Goal: Task Accomplishment & Management: Manage account settings

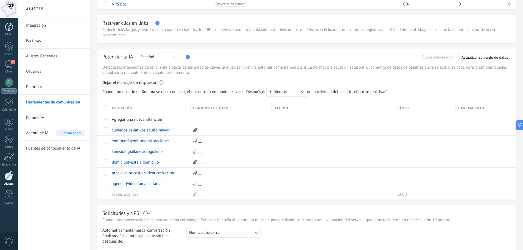
click at [7, 28] on div at bounding box center [9, 27] width 8 height 8
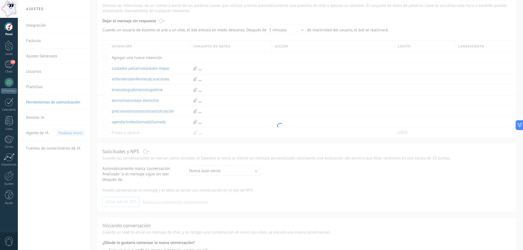
scroll to position [21, 0]
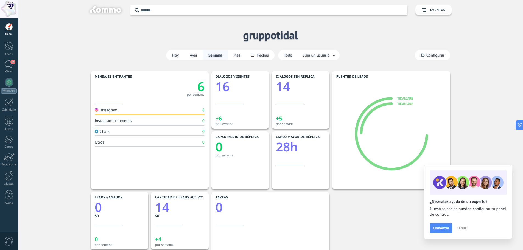
click at [258, 224] on button "Cerrar" at bounding box center [461, 228] width 15 height 8
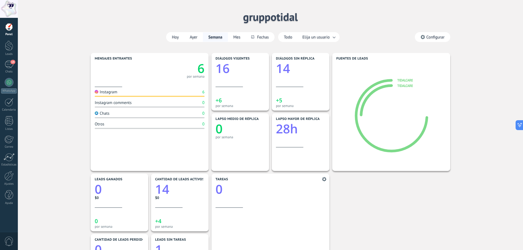
scroll to position [27, 0]
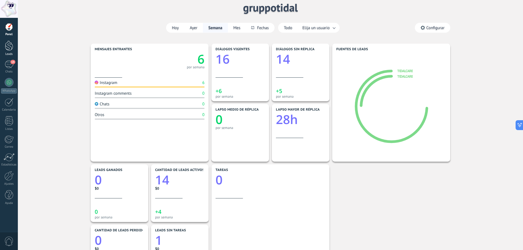
click at [8, 49] on div at bounding box center [9, 46] width 8 height 10
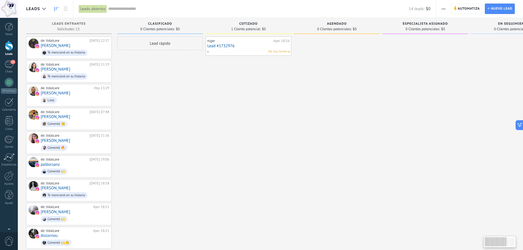
drag, startPoint x: 284, startPoint y: 1, endPoint x: 135, endPoint y: 104, distance: 181.8
click at [135, 104] on div "Lead rápido" at bounding box center [160, 190] width 86 height 308
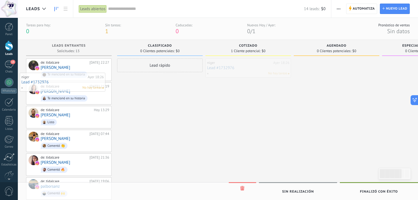
drag, startPoint x: 234, startPoint y: 67, endPoint x: 48, endPoint y: 81, distance: 186.0
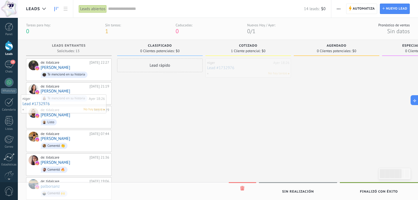
drag, startPoint x: 116, startPoint y: 100, endPoint x: 52, endPoint y: 104, distance: 64.9
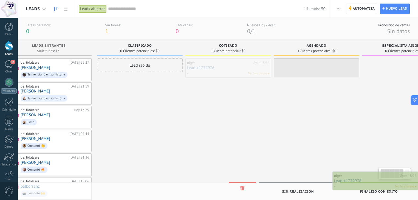
scroll to position [0, 24]
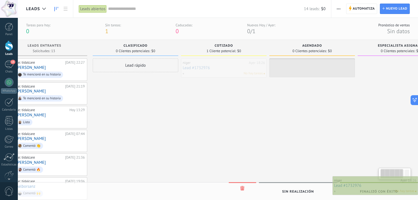
drag, startPoint x: 246, startPoint y: 69, endPoint x: 383, endPoint y: 186, distance: 181.0
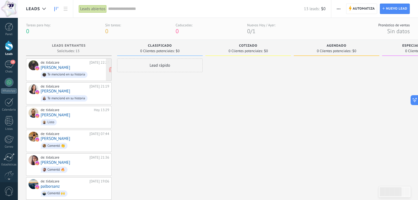
click at [82, 66] on div "de: tidalcare [DATE] 22:27 [PERSON_NAME] mencionó en su historia" at bounding box center [75, 69] width 69 height 19
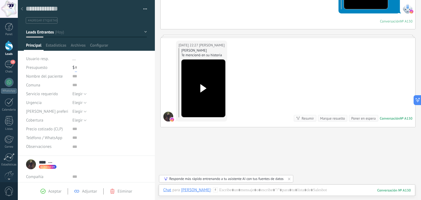
click at [75, 69] on input "text" at bounding box center [76, 67] width 2 height 9
click at [73, 88] on input "text" at bounding box center [109, 85] width 75 height 9
click at [73, 80] on input "text" at bounding box center [109, 76] width 75 height 9
click at [77, 95] on span "Elegir" at bounding box center [77, 93] width 10 height 5
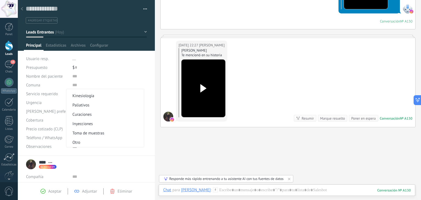
click at [103, 162] on div "**** [PERSON_NAME] **** [PERSON_NAME] Abrir detalle Copie el nombre Desatar" at bounding box center [86, 165] width 121 height 14
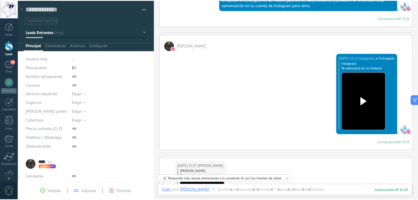
scroll to position [66, 0]
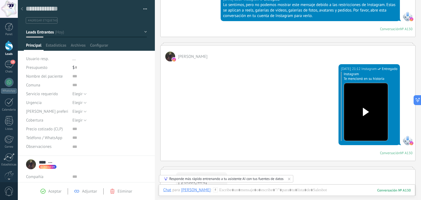
click at [19, 10] on div at bounding box center [22, 9] width 8 height 11
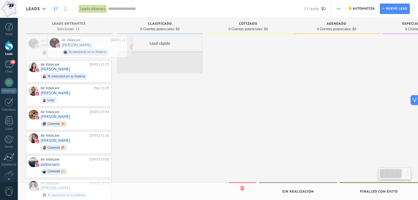
drag, startPoint x: 47, startPoint y: 44, endPoint x: 53, endPoint y: 44, distance: 5.8
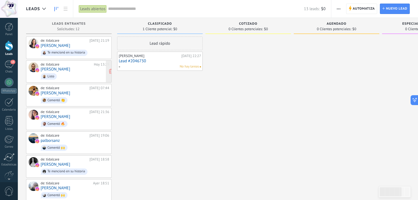
click at [84, 72] on span "Listo" at bounding box center [75, 76] width 69 height 9
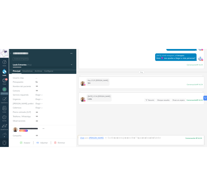
scroll to position [132, 0]
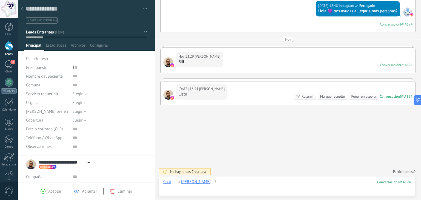
click at [258, 184] on div at bounding box center [287, 187] width 248 height 16
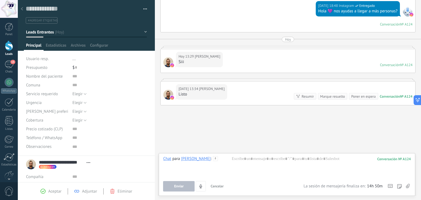
click at [21, 10] on icon at bounding box center [22, 8] width 2 height 3
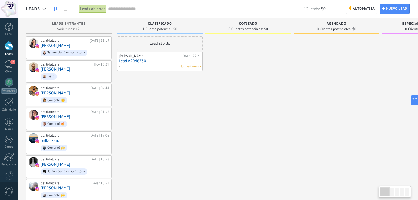
type textarea "***"
drag, startPoint x: 155, startPoint y: 23, endPoint x: 153, endPoint y: 47, distance: 23.7
click at [153, 40] on div "Clasificado 1 Cliente potencial: $0 Lead rápido [PERSON_NAME][DATE] 22:27 Lead …" at bounding box center [161, 169] width 88 height 302
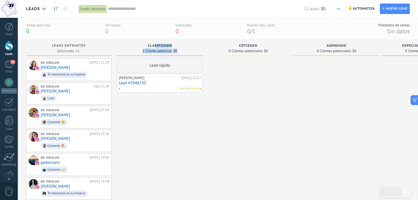
click at [216, 119] on div at bounding box center [249, 200] width 86 height 284
click at [258, 110] on div at bounding box center [337, 200] width 86 height 284
click at [8, 32] on link "Panel" at bounding box center [9, 29] width 18 height 13
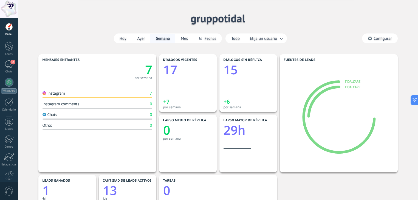
scroll to position [22, 0]
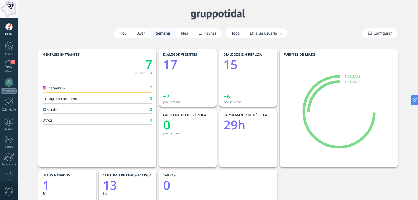
click at [66, 103] on div "Instagram comments 0" at bounding box center [98, 99] width 110 height 7
click at [138, 27] on div "Aplicar Eventos gruppotidal [DATE] [DATE] Semana Mes Todo Elija un usuario Conf…" at bounding box center [218, 13] width 384 height 70
click at [7, 48] on div at bounding box center [9, 46] width 8 height 10
